Goal: Information Seeking & Learning: Learn about a topic

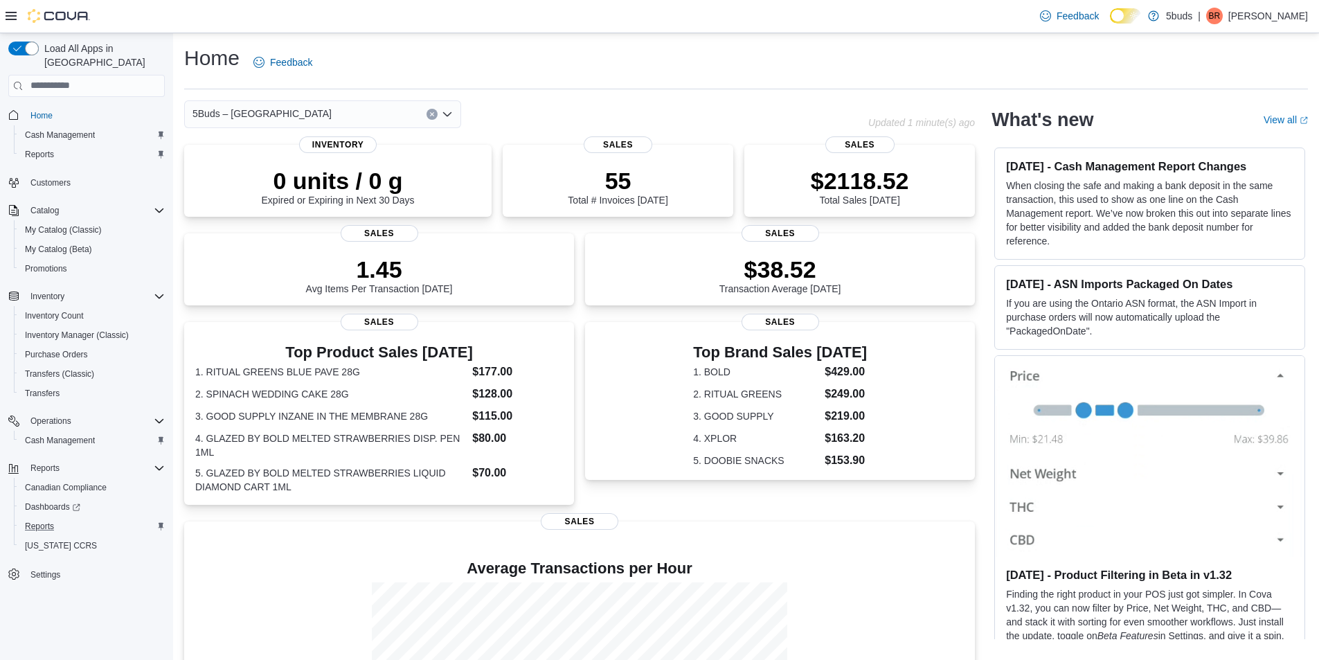
click at [64, 518] on div "Reports" at bounding box center [91, 526] width 145 height 17
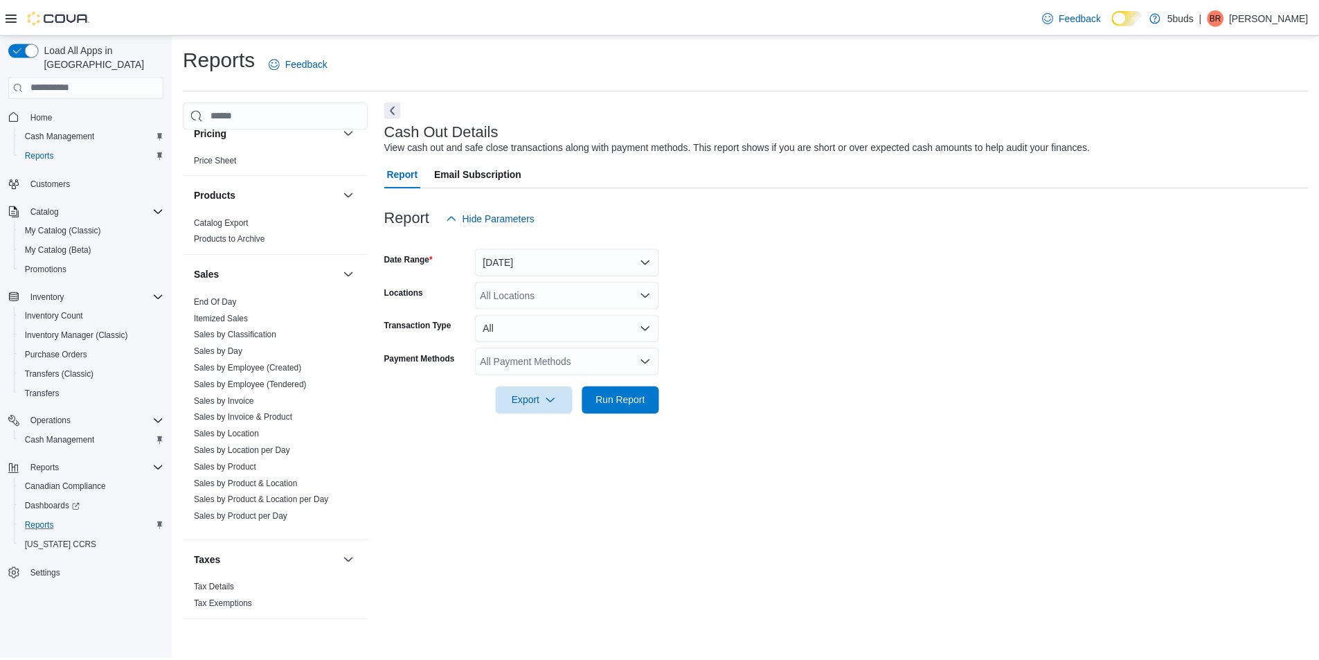
scroll to position [826, 0]
click at [235, 463] on link "Sales by Product" at bounding box center [226, 467] width 63 height 10
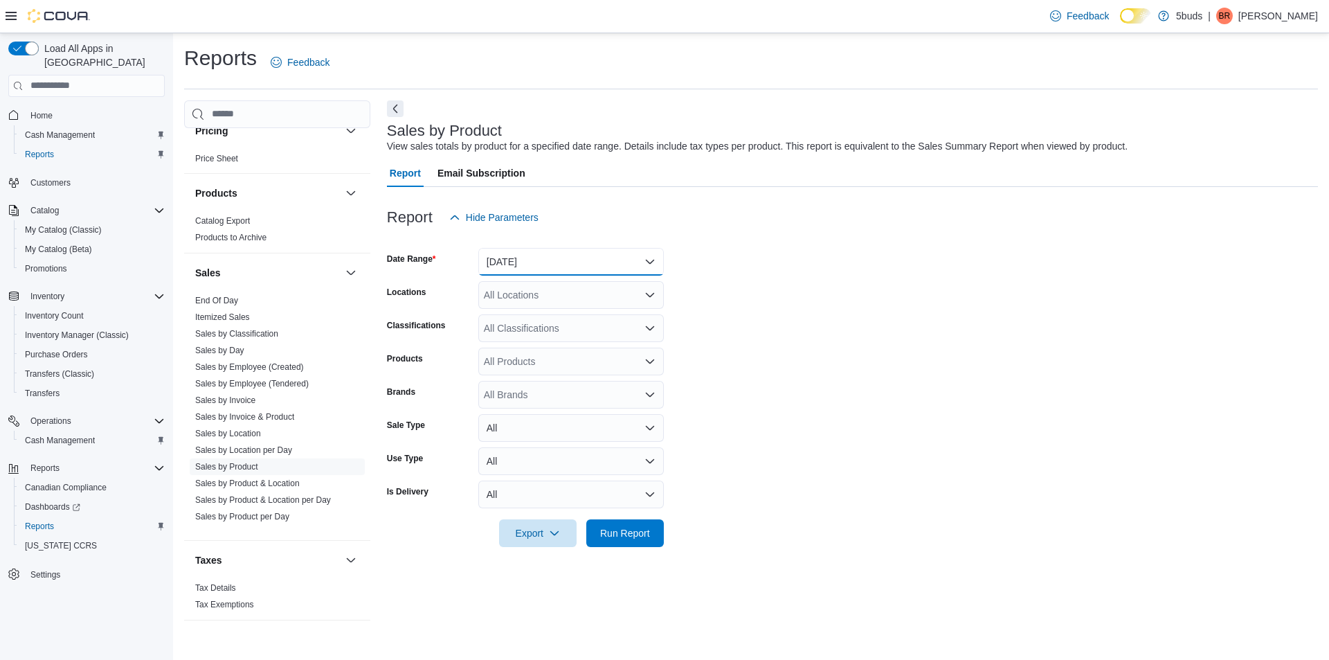
click at [537, 264] on button "[DATE]" at bounding box center [571, 262] width 186 height 28
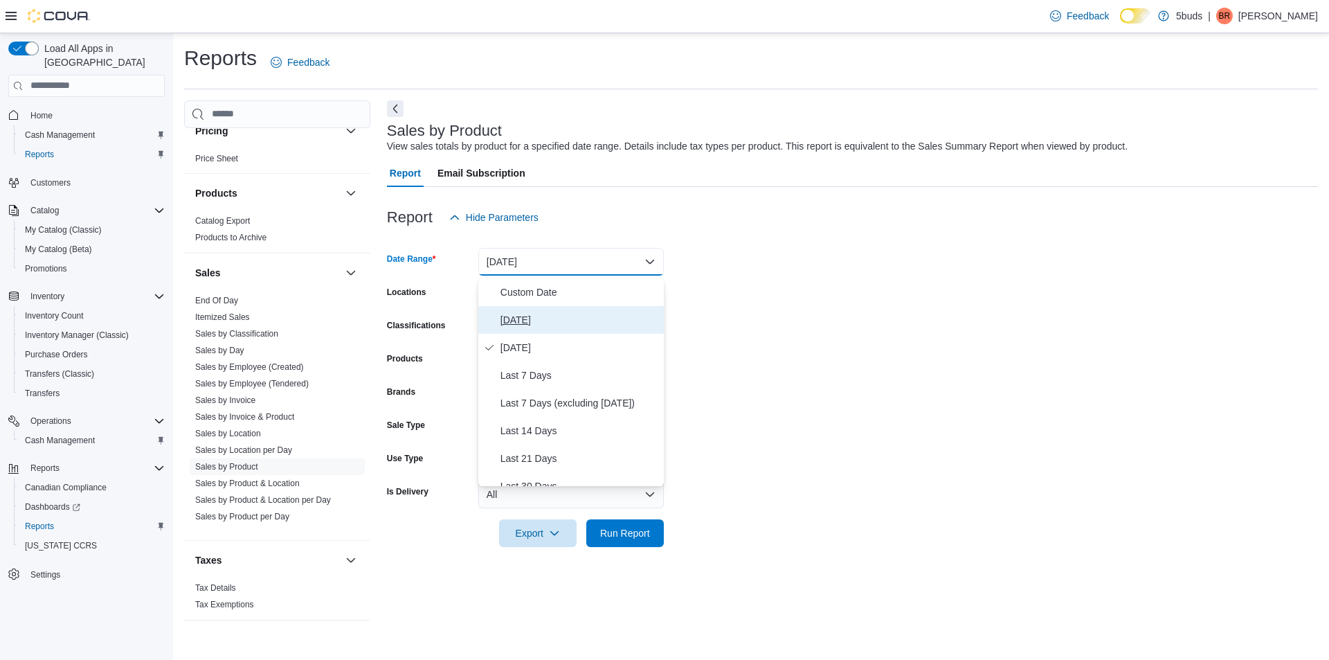
click at [538, 312] on span "[DATE]" at bounding box center [580, 320] width 158 height 17
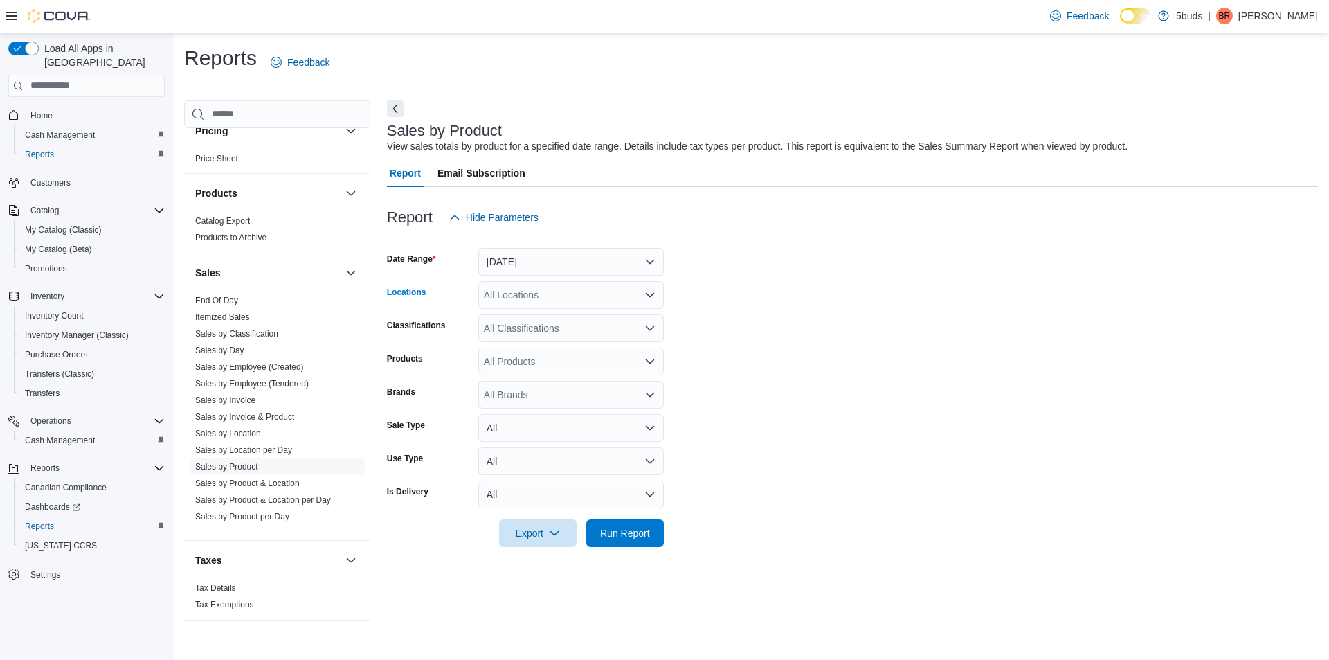
click at [542, 296] on div "All Locations" at bounding box center [571, 295] width 186 height 28
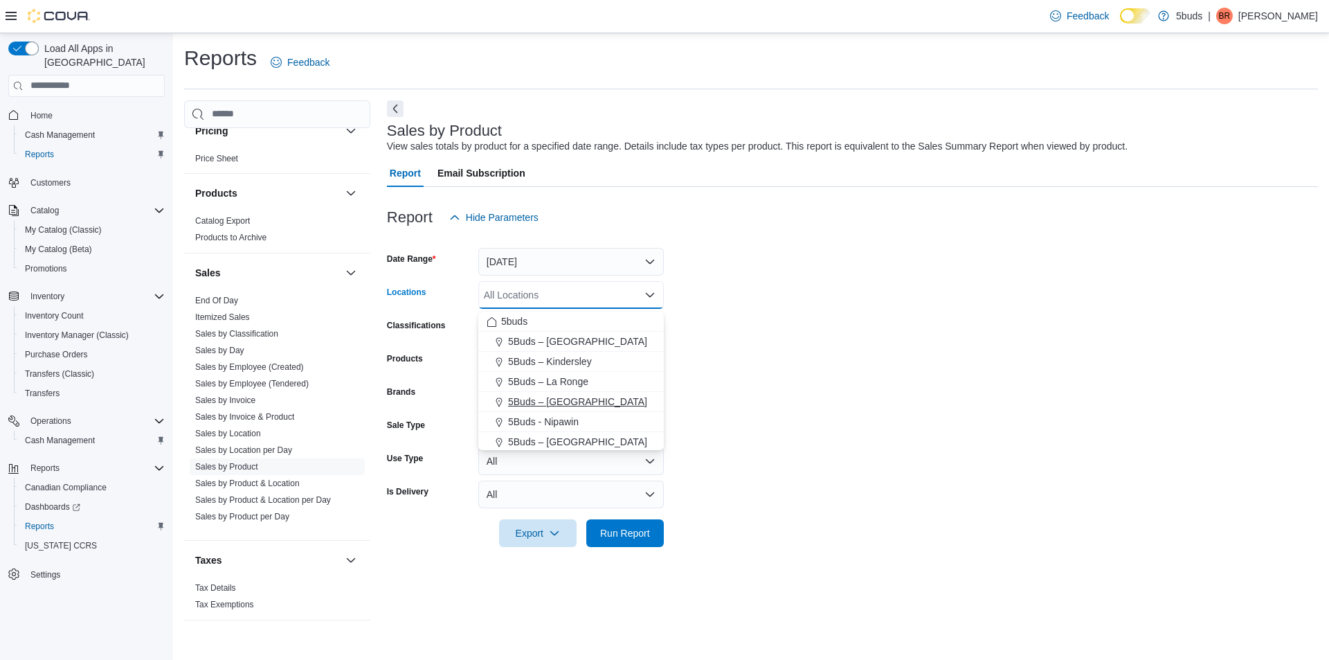
click at [559, 396] on span "5Buds – [GEOGRAPHIC_DATA]" at bounding box center [577, 402] width 139 height 14
click at [752, 397] on form "Date Range [DATE] Locations 5Buds – [GEOGRAPHIC_DATA] box. Selected. 5Buds – [G…" at bounding box center [852, 389] width 931 height 316
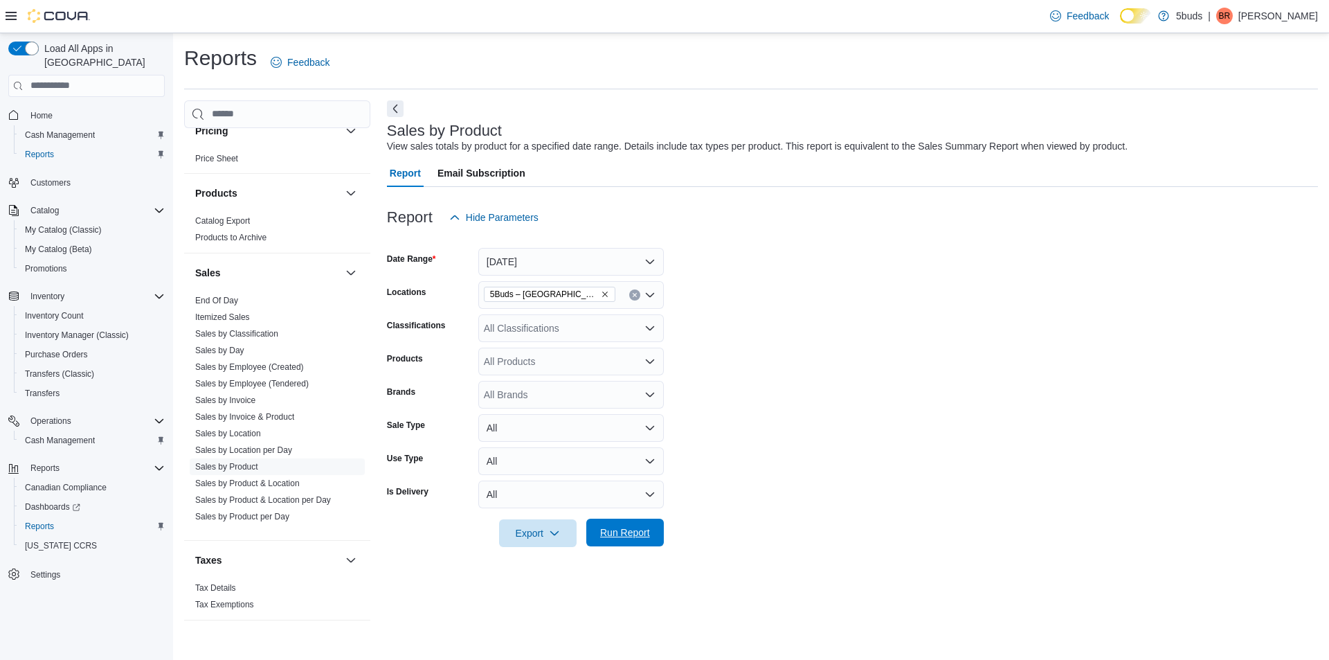
click at [622, 543] on span "Run Report" at bounding box center [625, 533] width 61 height 28
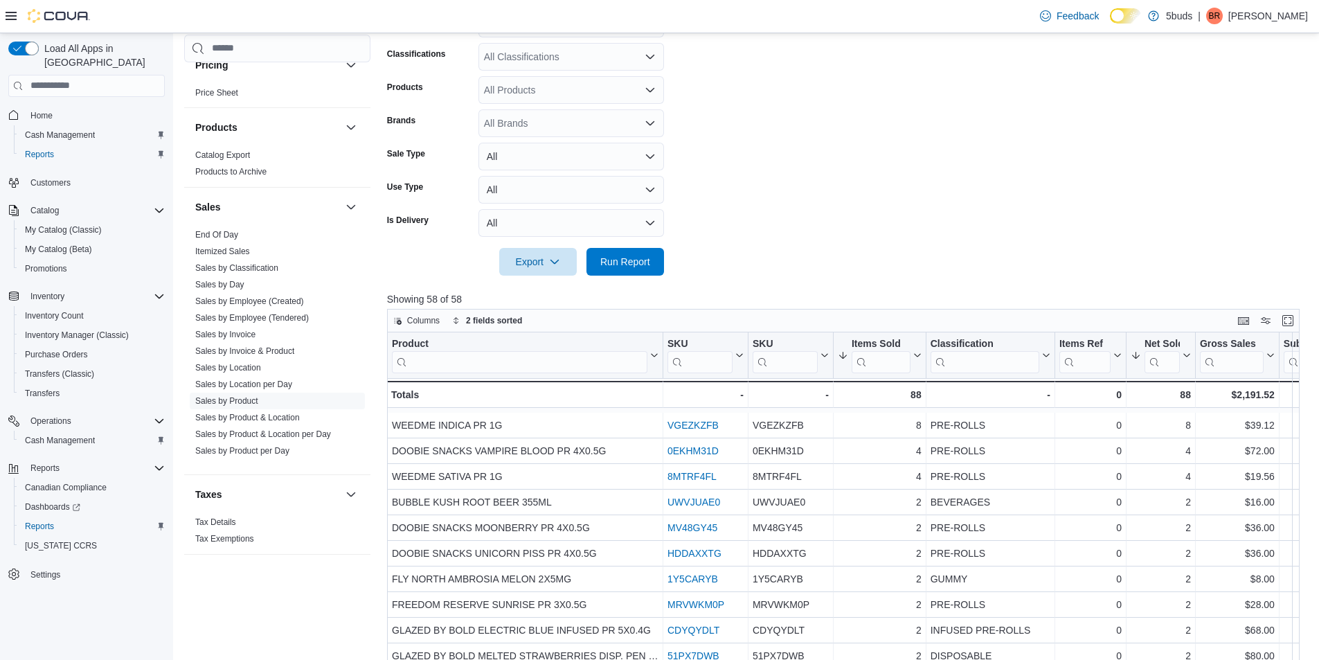
scroll to position [277, 0]
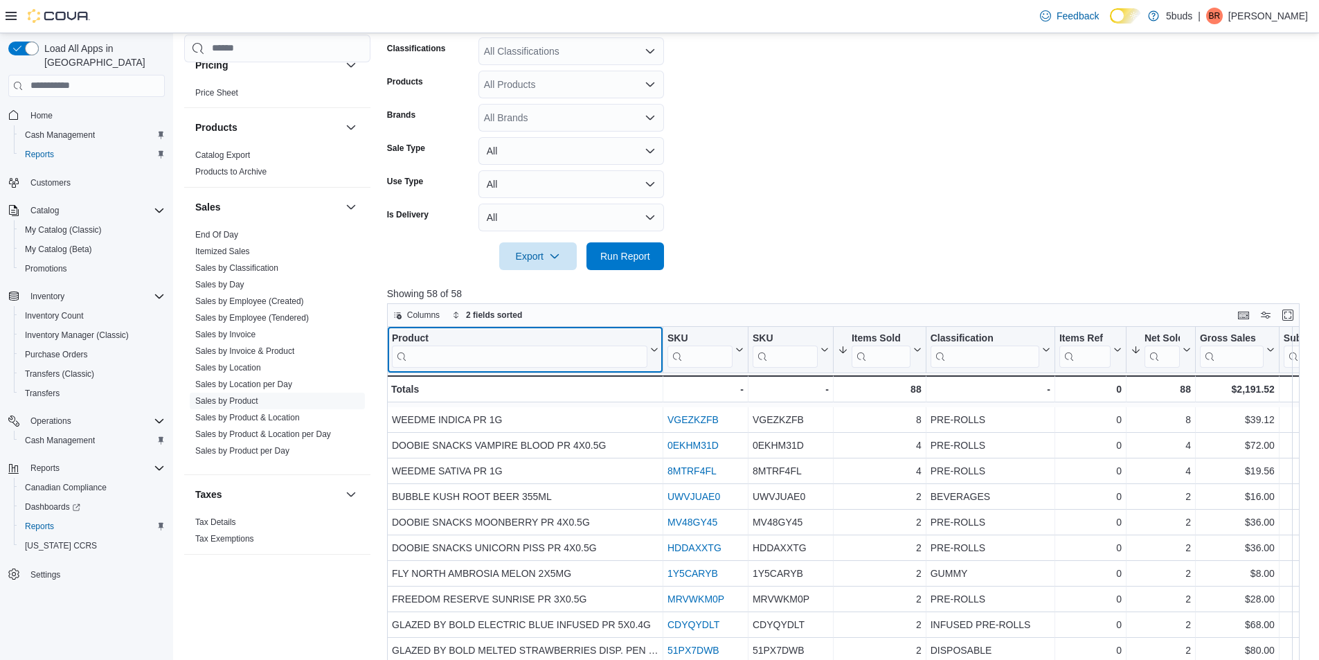
click at [483, 361] on input "search" at bounding box center [519, 356] width 255 height 22
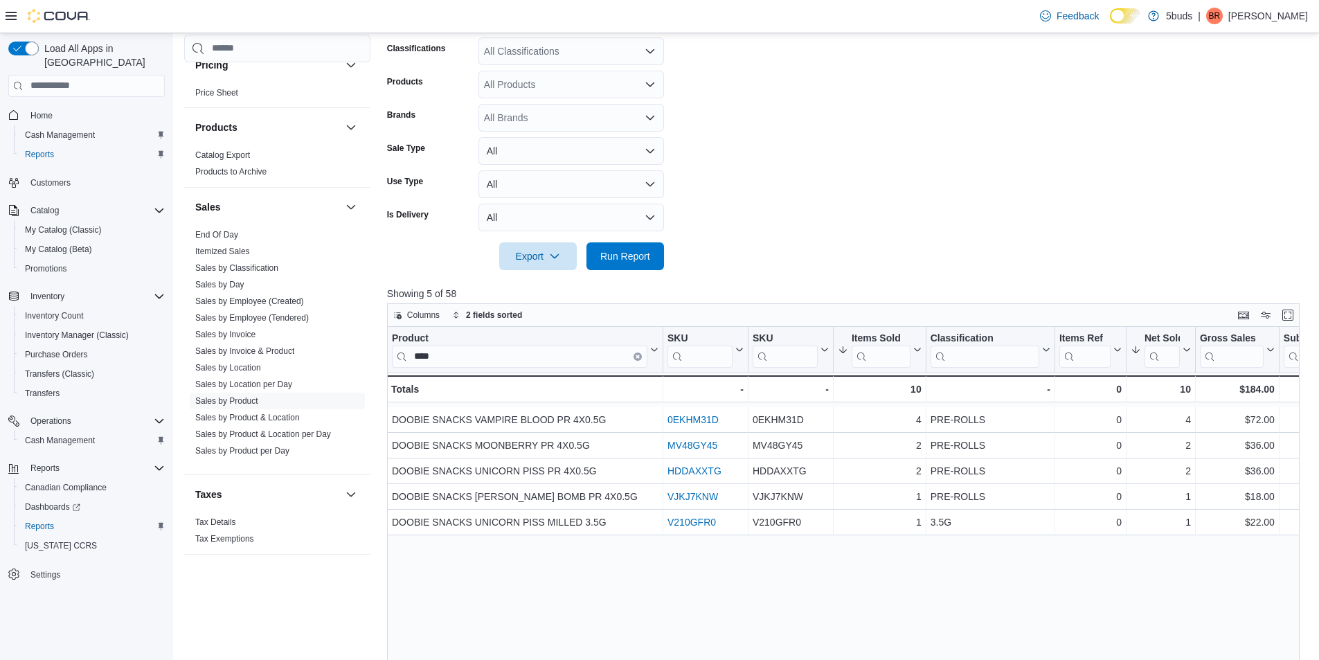
click at [827, 181] on form "Date Range [DATE] Locations 5Buds – Meadow Lake Classifications All Classificat…" at bounding box center [848, 112] width 922 height 316
drag, startPoint x: 591, startPoint y: 359, endPoint x: 15, endPoint y: 430, distance: 580.3
click at [15, 430] on div "Load All Apps in New Hub Home Cash Management Reports Customers Catalog My Cata…" at bounding box center [659, 299] width 1319 height 1086
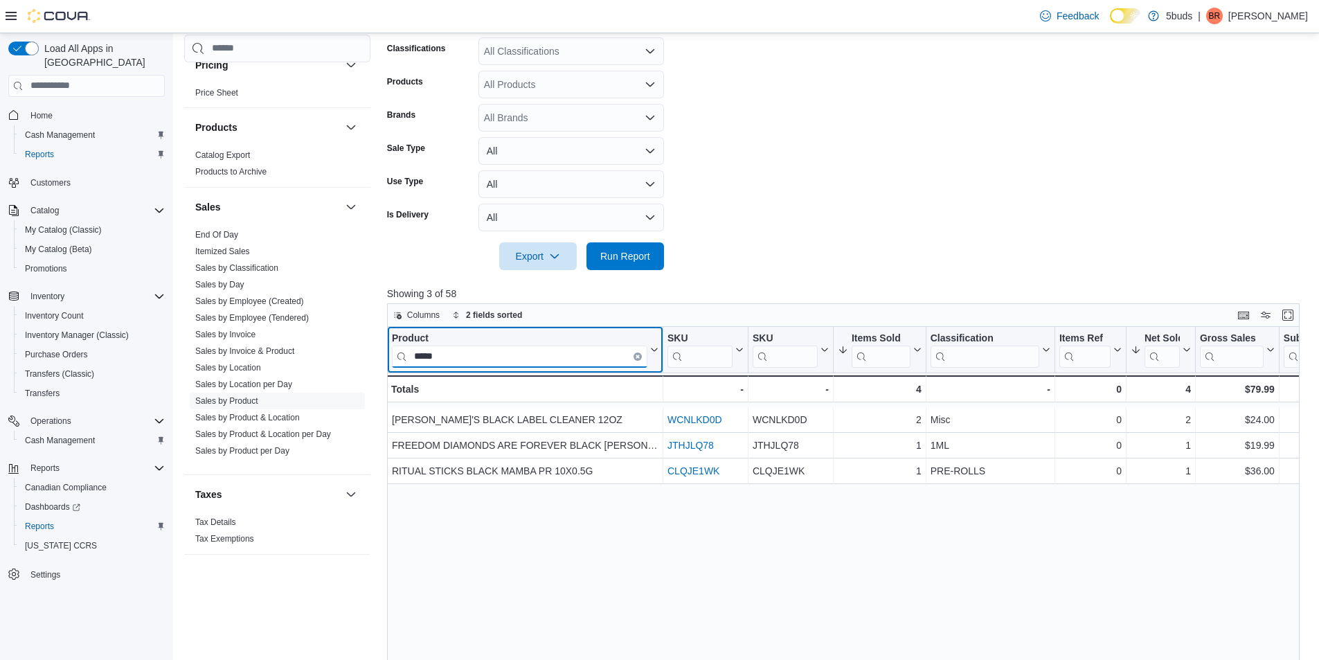
drag, startPoint x: 501, startPoint y: 362, endPoint x: 0, endPoint y: 476, distance: 513.3
click at [0, 476] on div "Load All Apps in New Hub Home Cash Management Reports Customers Catalog My Cata…" at bounding box center [659, 299] width 1319 height 1086
drag, startPoint x: 448, startPoint y: 354, endPoint x: 0, endPoint y: 507, distance: 473.3
click at [0, 506] on div "Load All Apps in New Hub Home Cash Management Reports Customers Catalog My Cata…" at bounding box center [659, 299] width 1319 height 1086
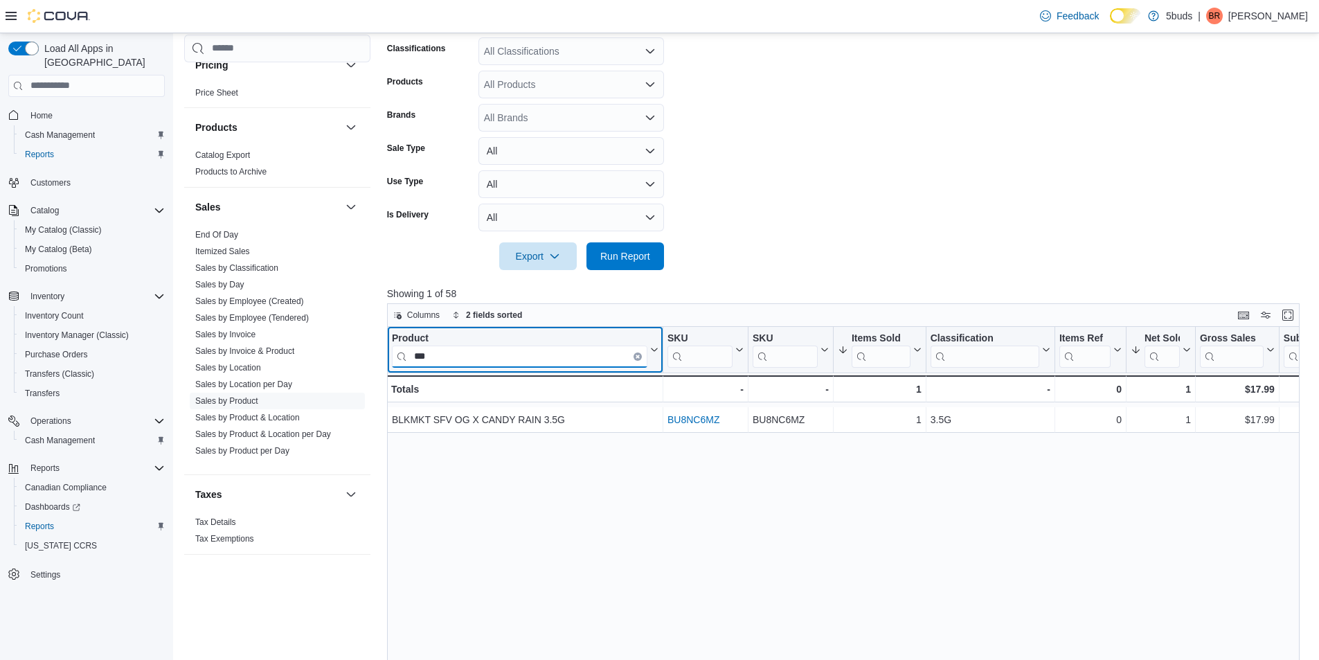
type input "***"
